Goal: Transaction & Acquisition: Purchase product/service

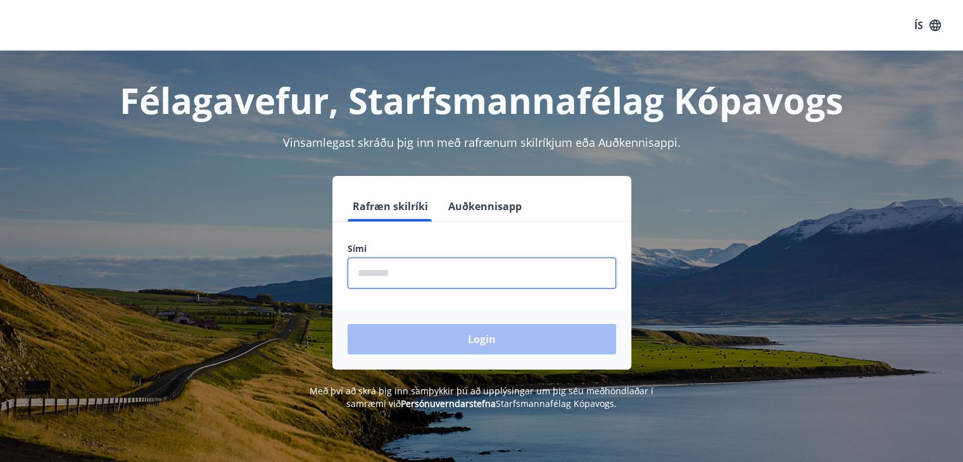
click at [419, 280] on input "phone" at bounding box center [482, 273] width 268 height 31
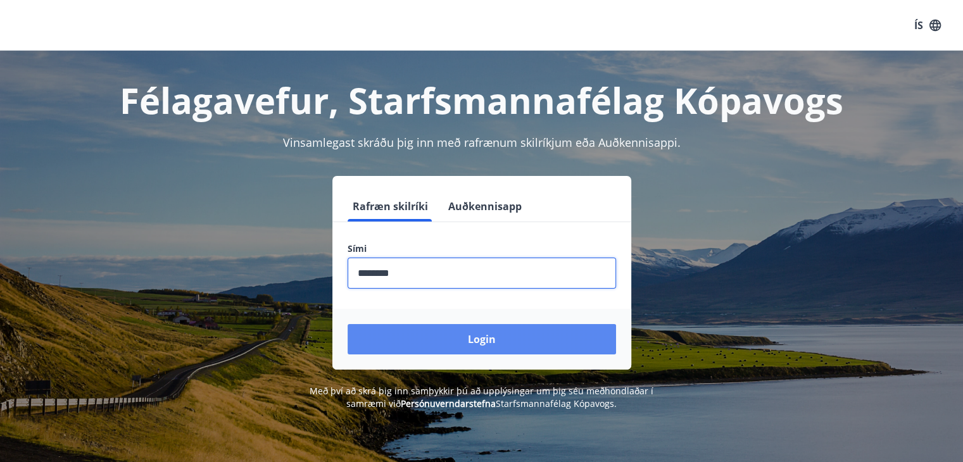
type input "********"
click at [441, 344] on button "Login" at bounding box center [482, 339] width 268 height 30
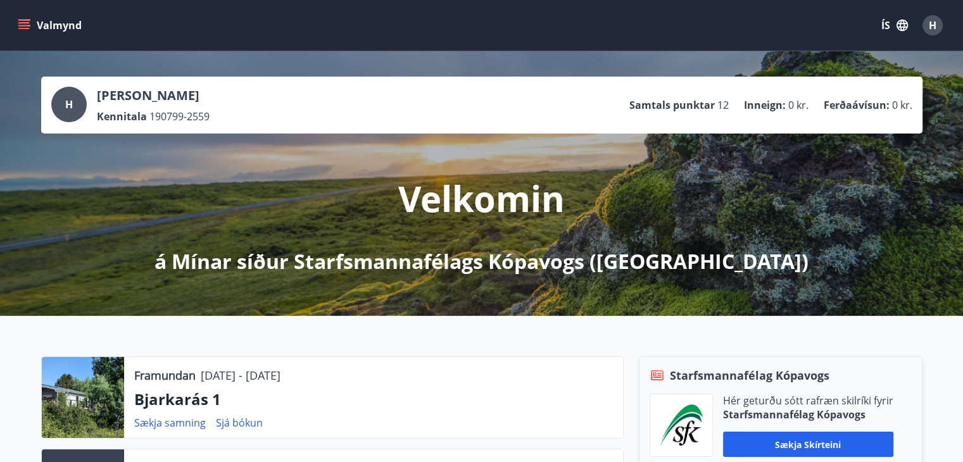
click at [27, 25] on icon "menu" at bounding box center [24, 25] width 13 height 13
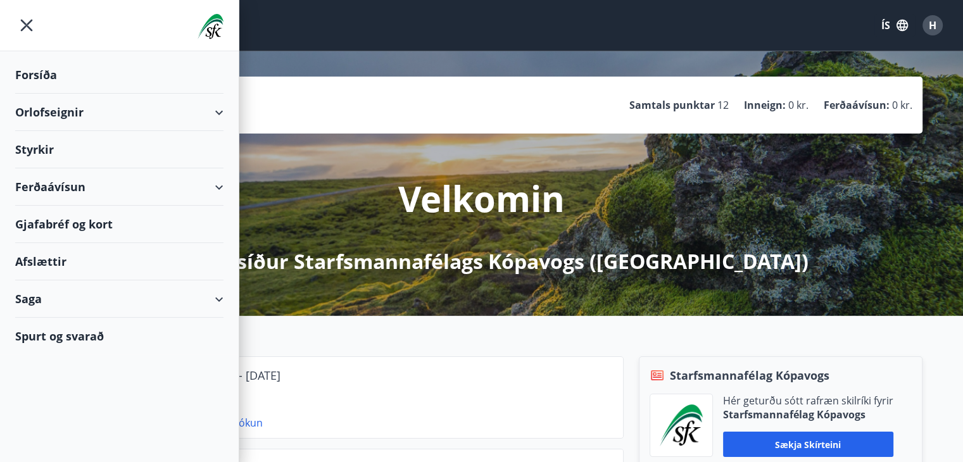
click at [94, 219] on div "Gjafabréf og kort" at bounding box center [119, 224] width 208 height 37
click at [100, 216] on div "Gjafabréf og kort" at bounding box center [119, 224] width 208 height 37
click at [58, 191] on div "Ferðaávísun" at bounding box center [119, 186] width 208 height 37
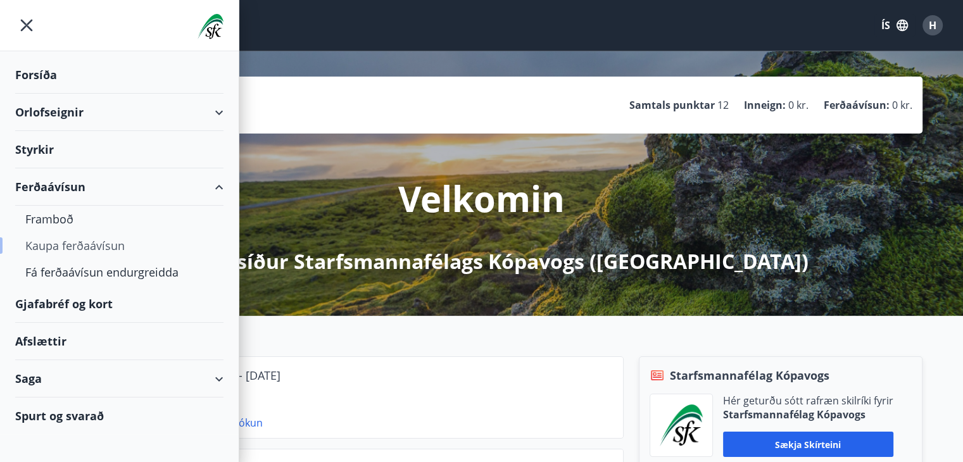
click at [111, 246] on div "Kaupa ferðaávísun" at bounding box center [119, 245] width 188 height 27
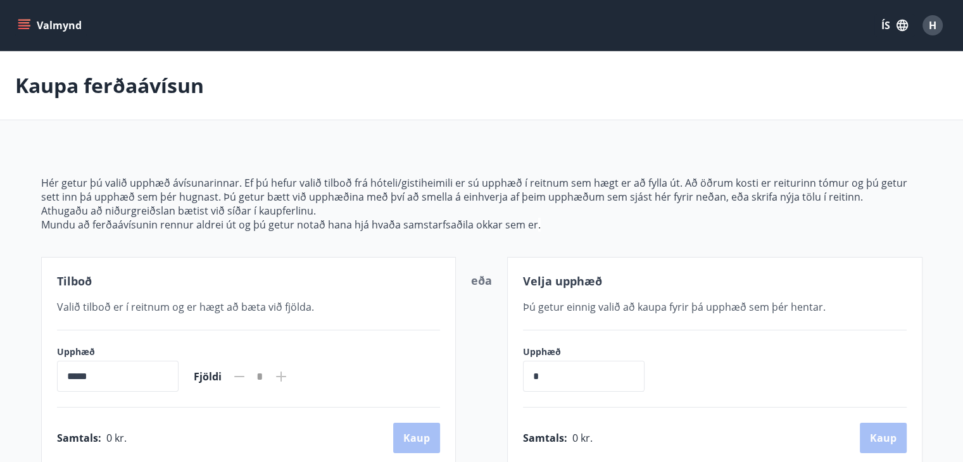
click at [36, 22] on button "Valmynd" at bounding box center [51, 25] width 72 height 23
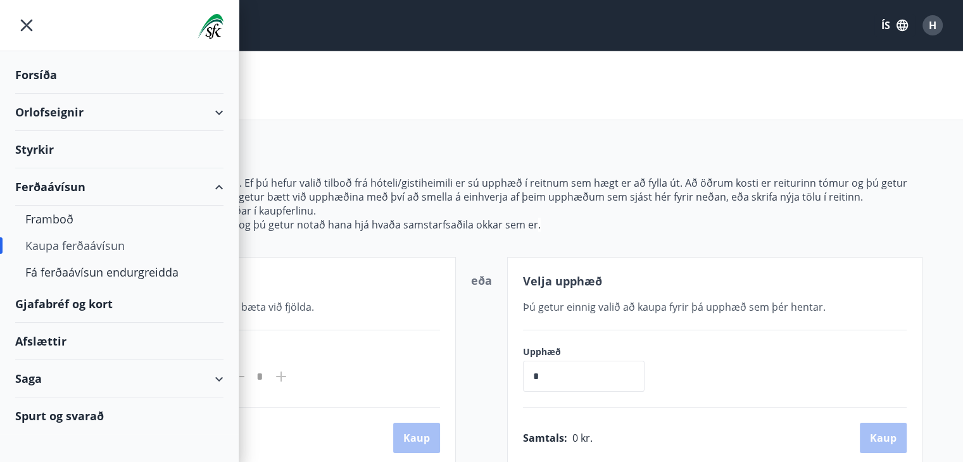
click at [68, 306] on div "Gjafabréf og kort" at bounding box center [119, 304] width 208 height 37
